Goal: Communication & Community: Share content

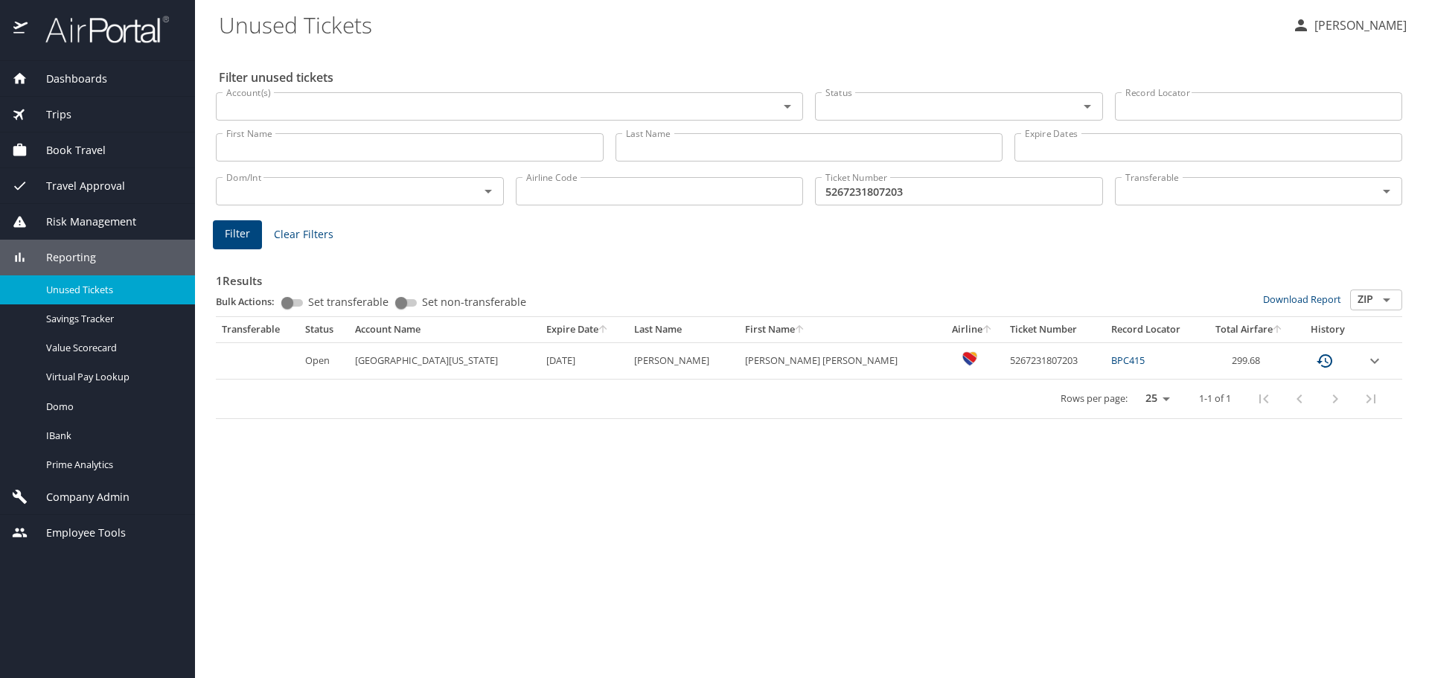
click at [91, 81] on span "Dashboards" at bounding box center [68, 79] width 80 height 16
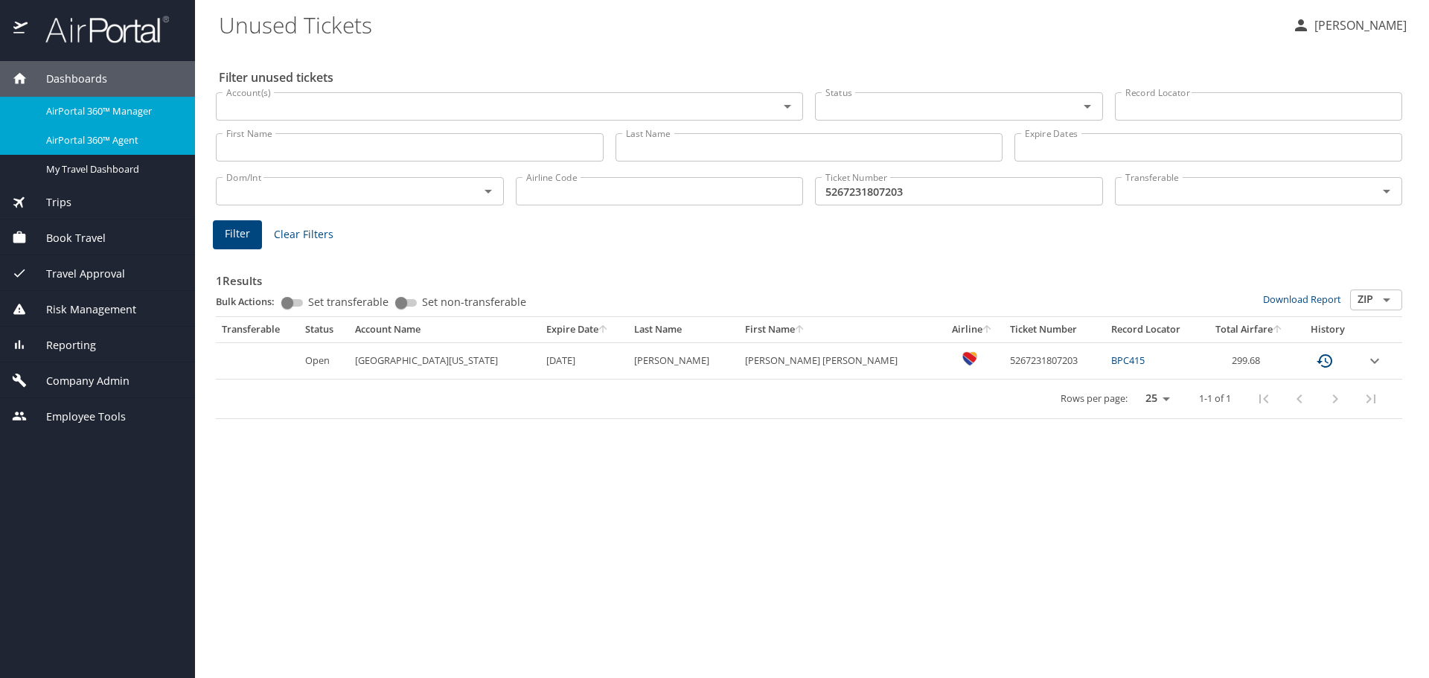
click at [107, 144] on span "AirPortal 360™ Agent" at bounding box center [111, 140] width 131 height 14
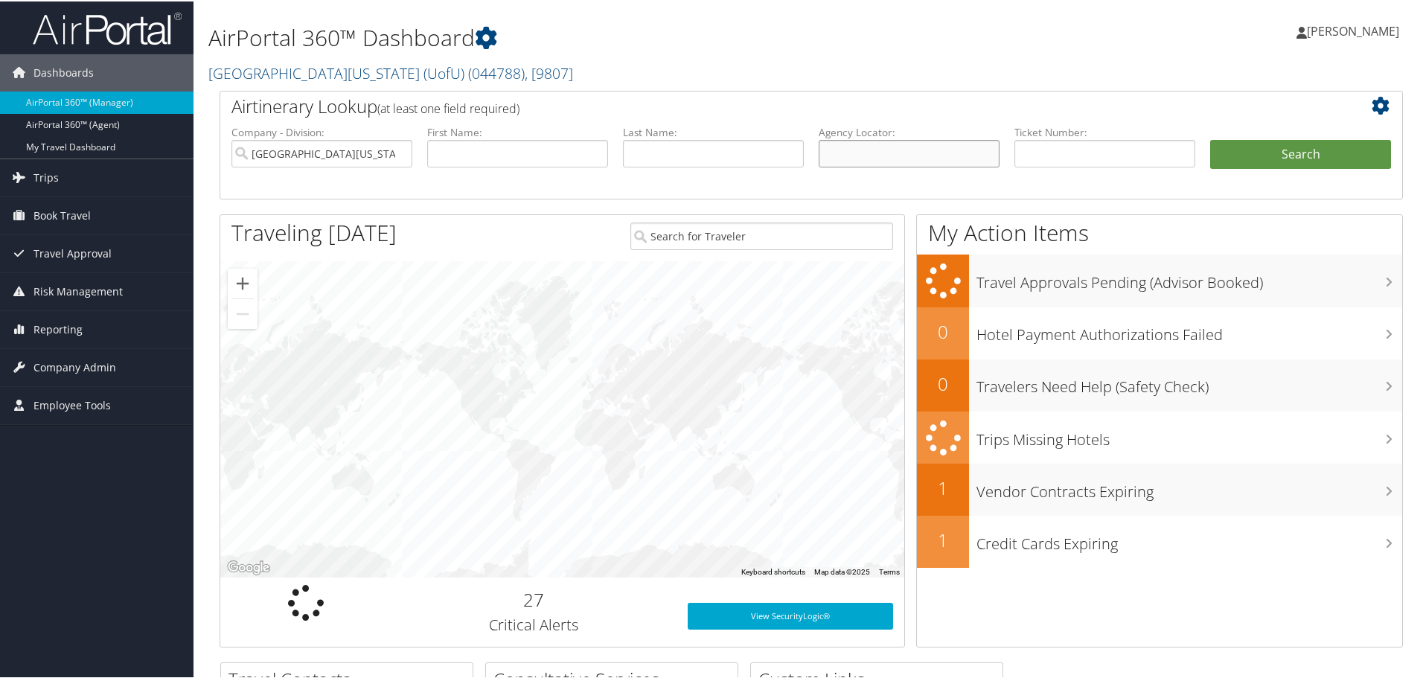
click at [846, 156] on input "text" at bounding box center [909, 152] width 181 height 28
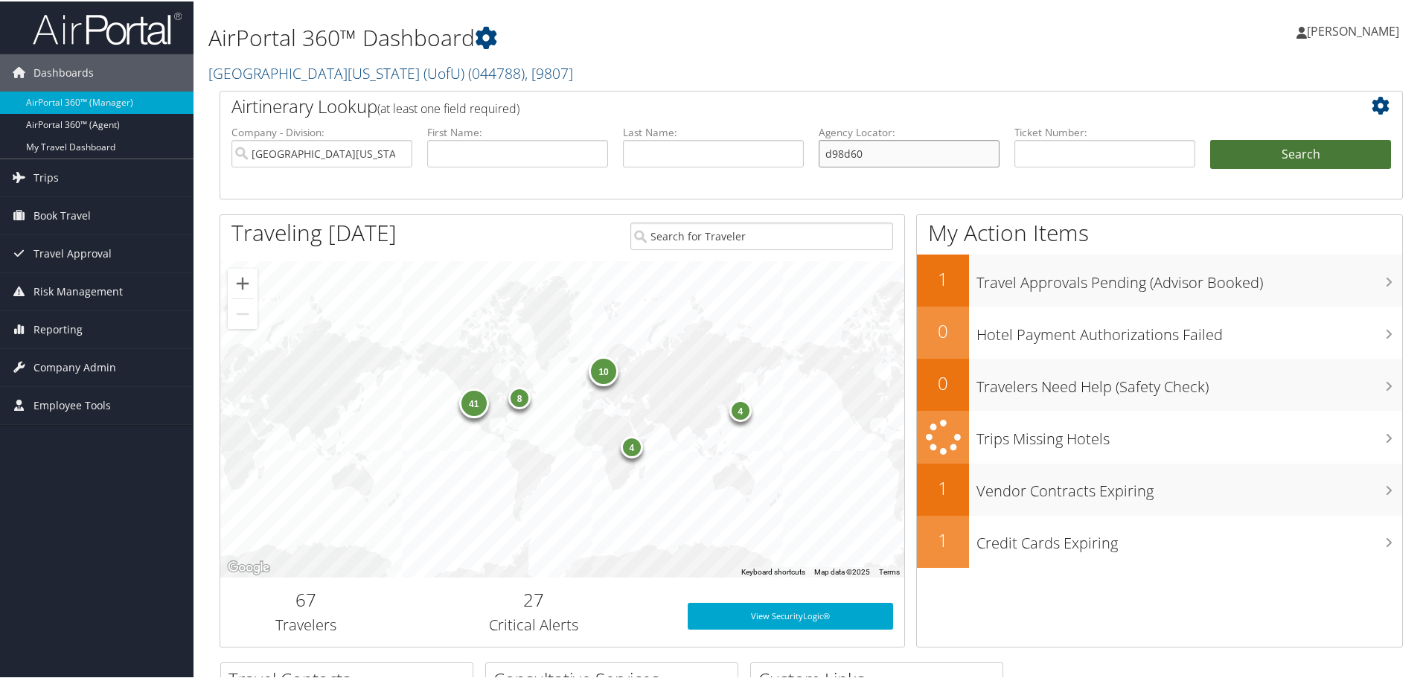
type input "d98d60"
click at [1313, 145] on button "Search" at bounding box center [1300, 153] width 181 height 30
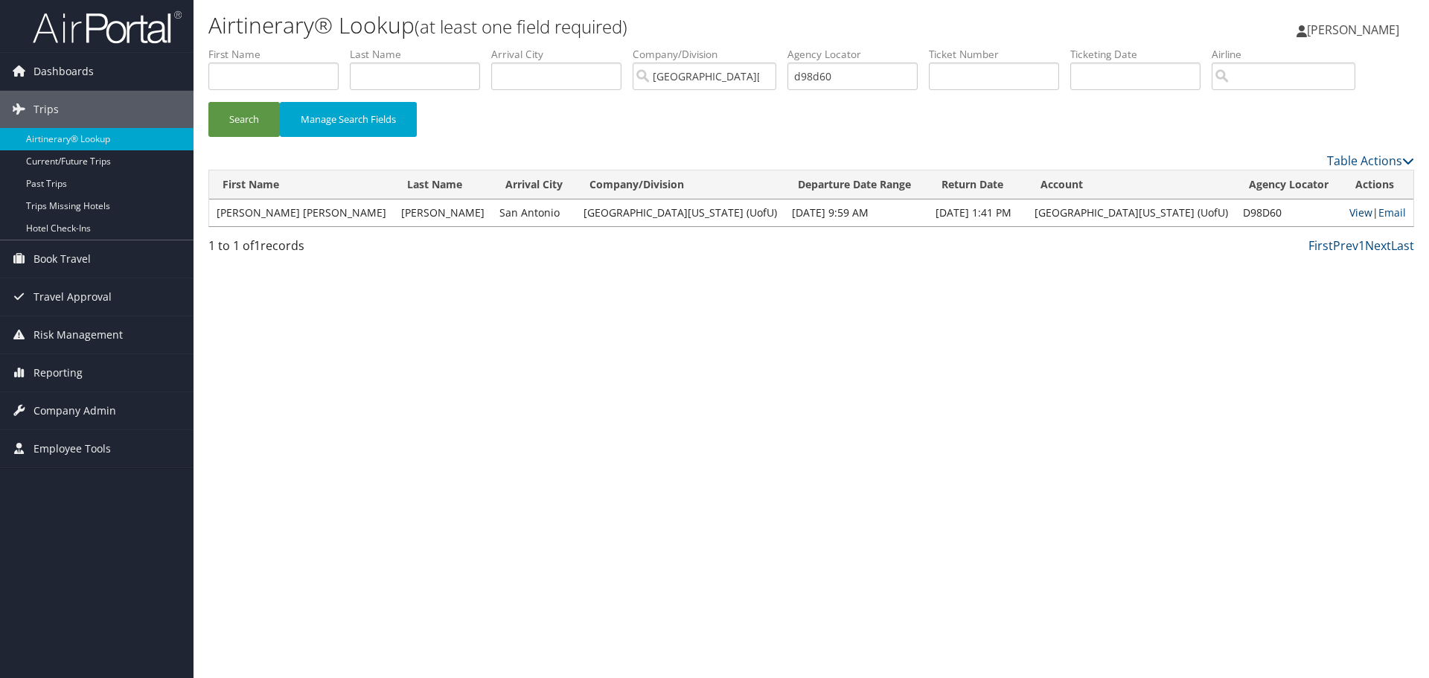
click at [1349, 214] on link "View" at bounding box center [1360, 212] width 23 height 14
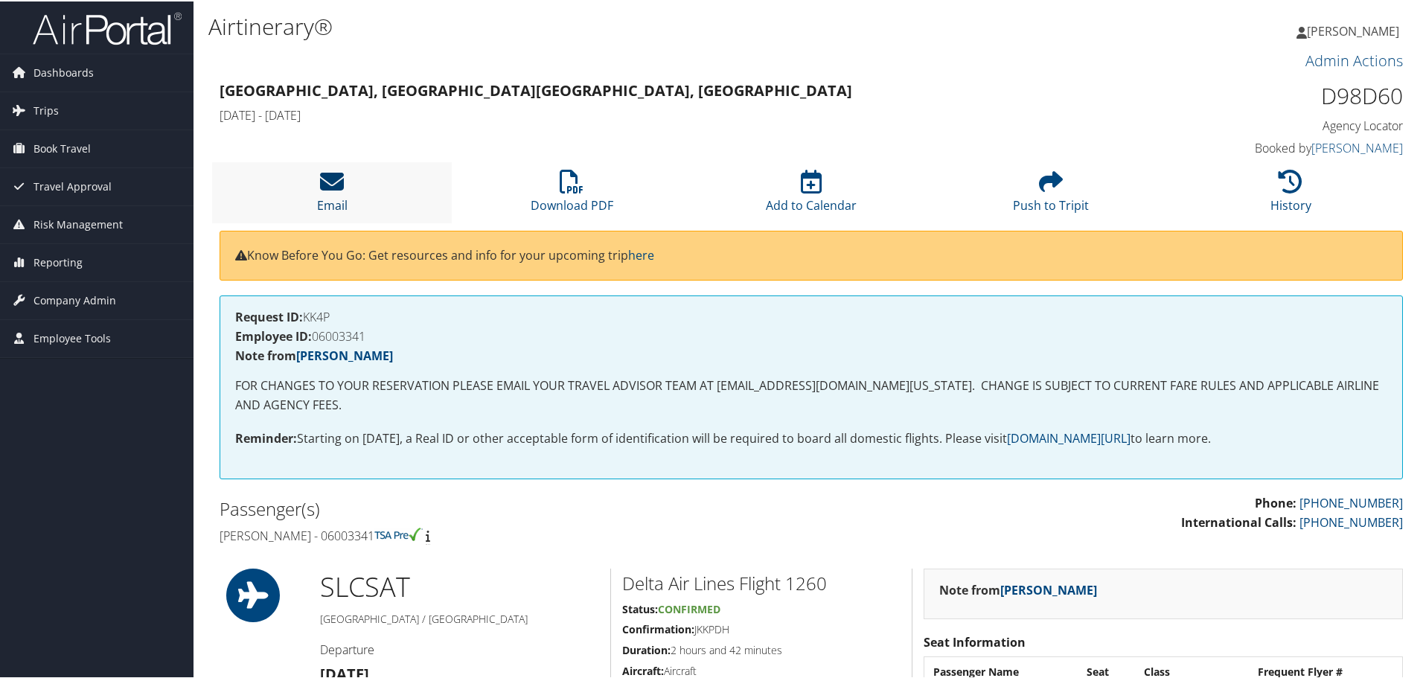
click at [328, 204] on link "Email" at bounding box center [332, 194] width 31 height 36
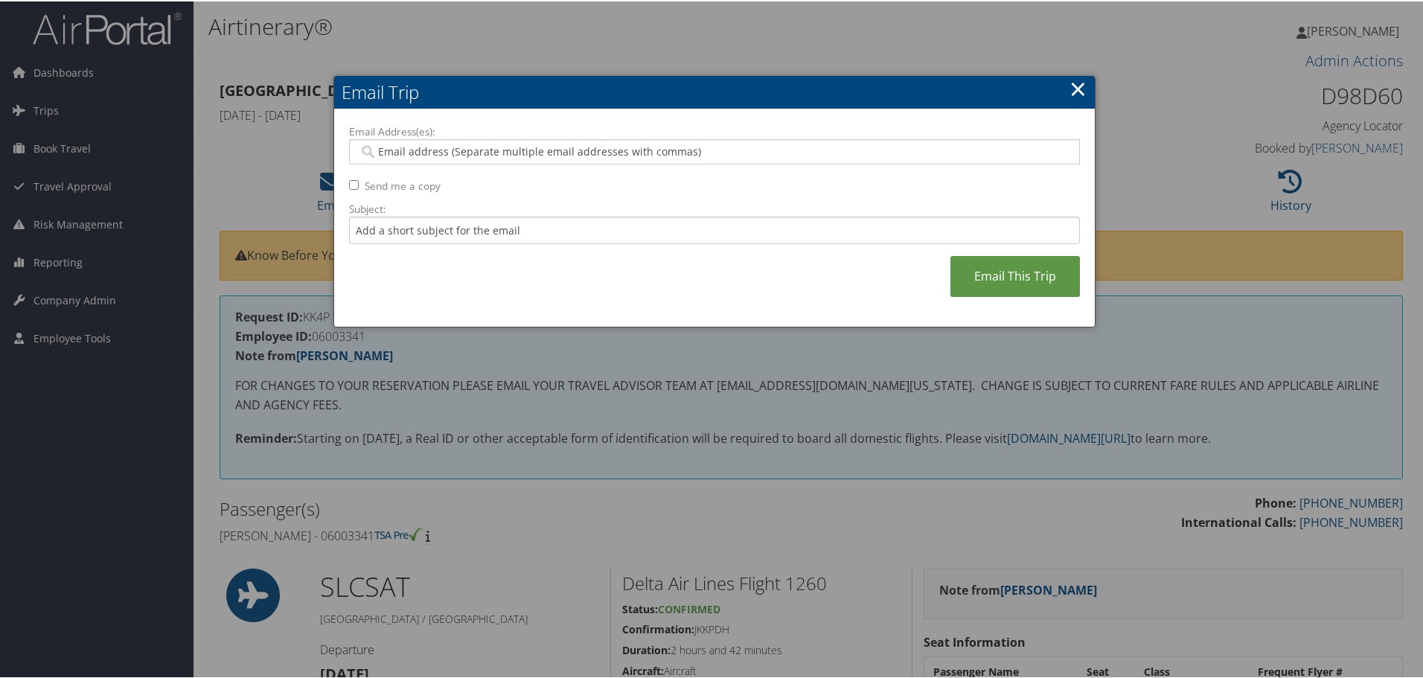
click at [392, 153] on input "Email Address(es):" at bounding box center [714, 150] width 711 height 15
type input "[PERSON_NAME]"
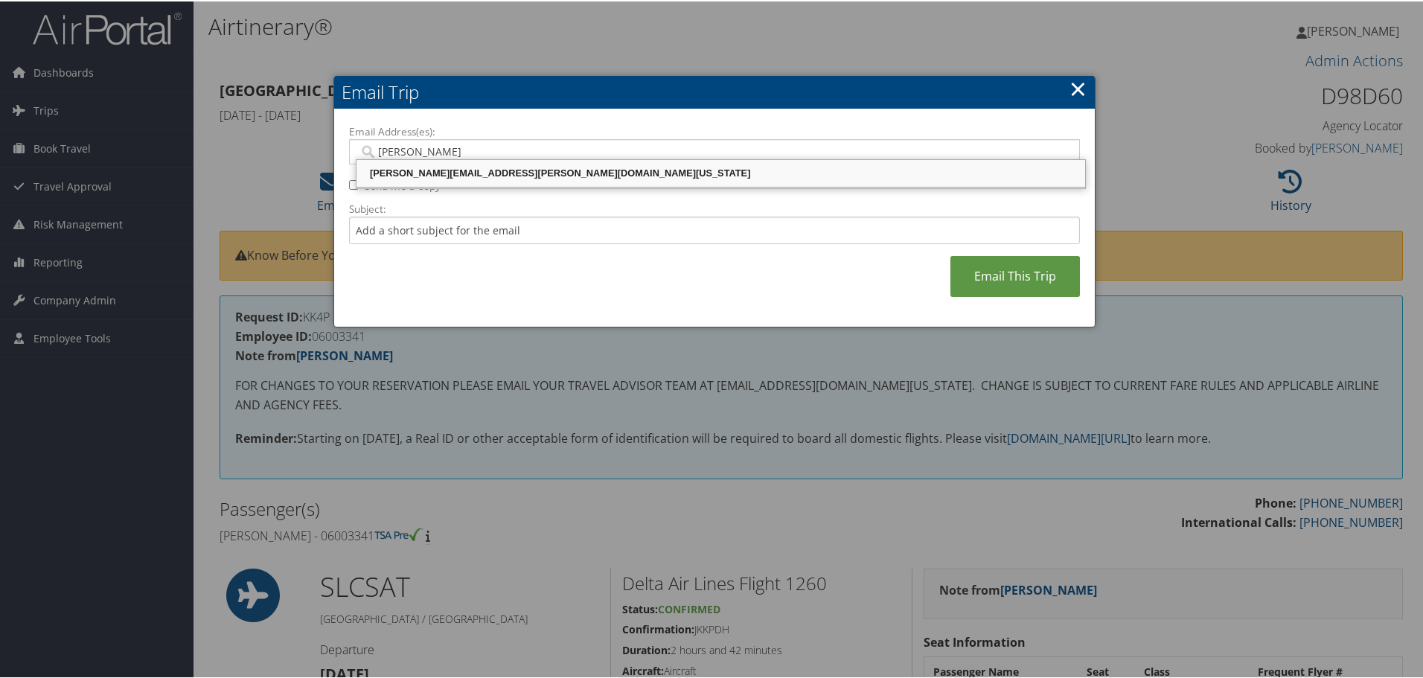
click at [427, 172] on div "[PERSON_NAME][EMAIL_ADDRESS][PERSON_NAME][DOMAIN_NAME][US_STATE]" at bounding box center [721, 172] width 724 height 15
type input "[PERSON_NAME][EMAIL_ADDRESS][PERSON_NAME][DOMAIN_NAME][US_STATE]"
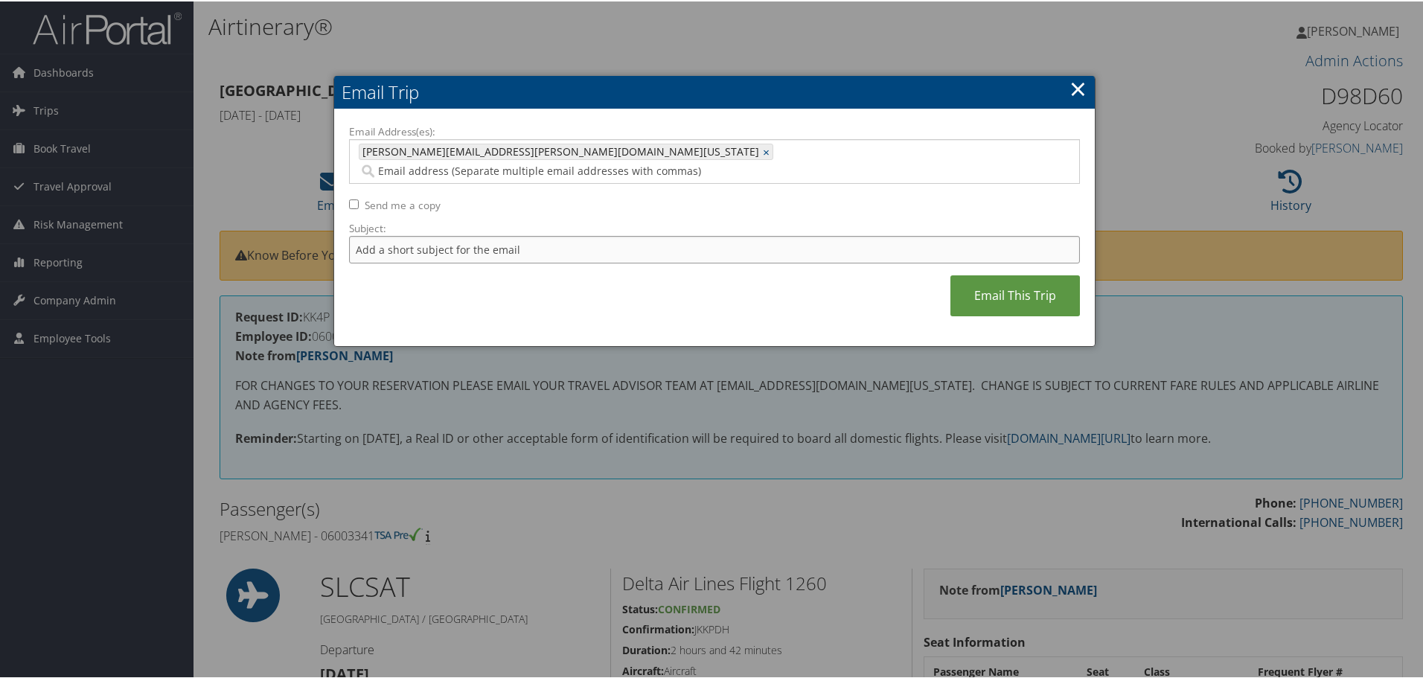
click at [383, 234] on input "Subject:" at bounding box center [714, 248] width 731 height 28
type input "[PERSON_NAME]"
click at [997, 282] on link "Email This Trip" at bounding box center [1016, 294] width 130 height 41
